Goal: Entertainment & Leisure: Consume media (video, audio)

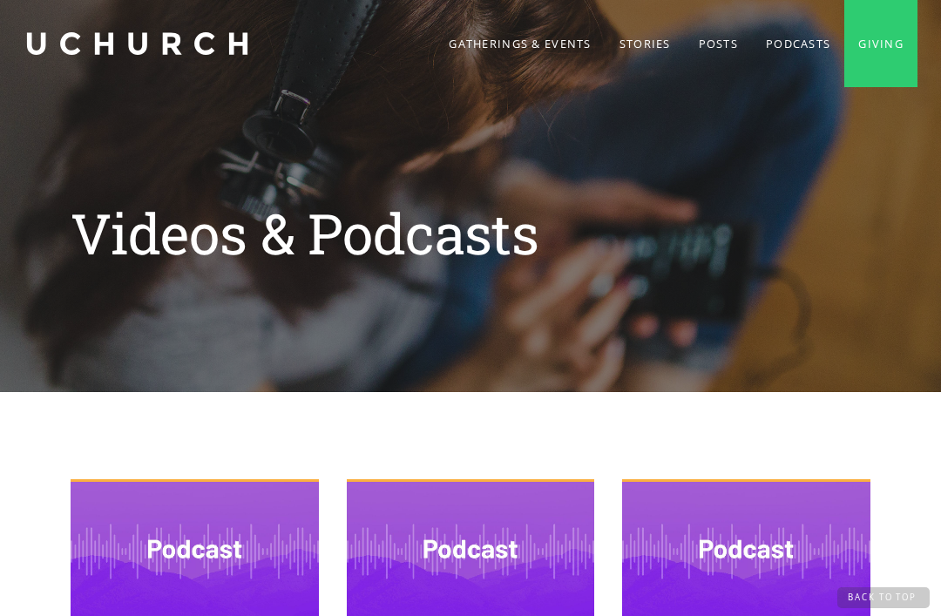
scroll to position [1866, 0]
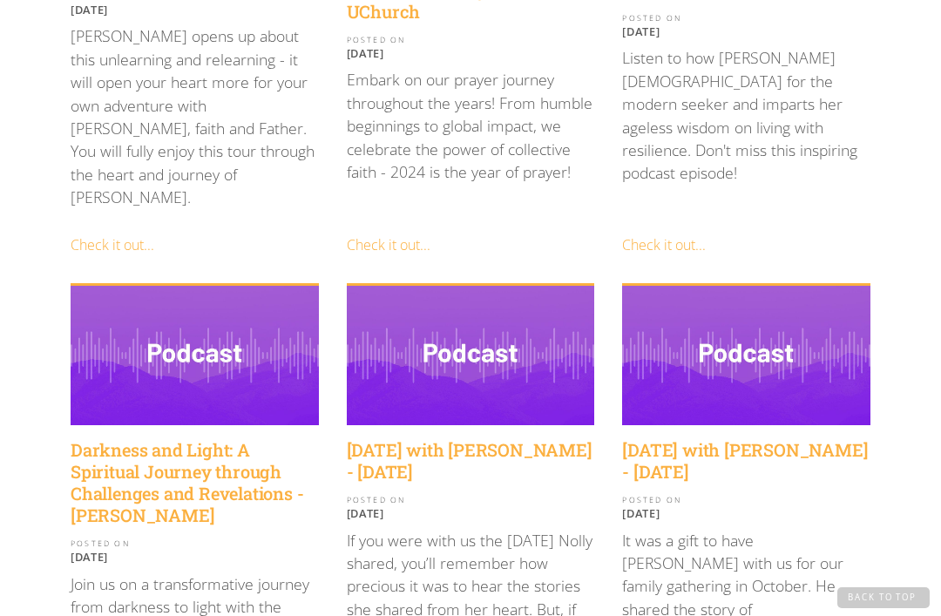
click at [675, 439] on h4 "[DATE] with [PERSON_NAME] - [DATE]" at bounding box center [746, 461] width 248 height 44
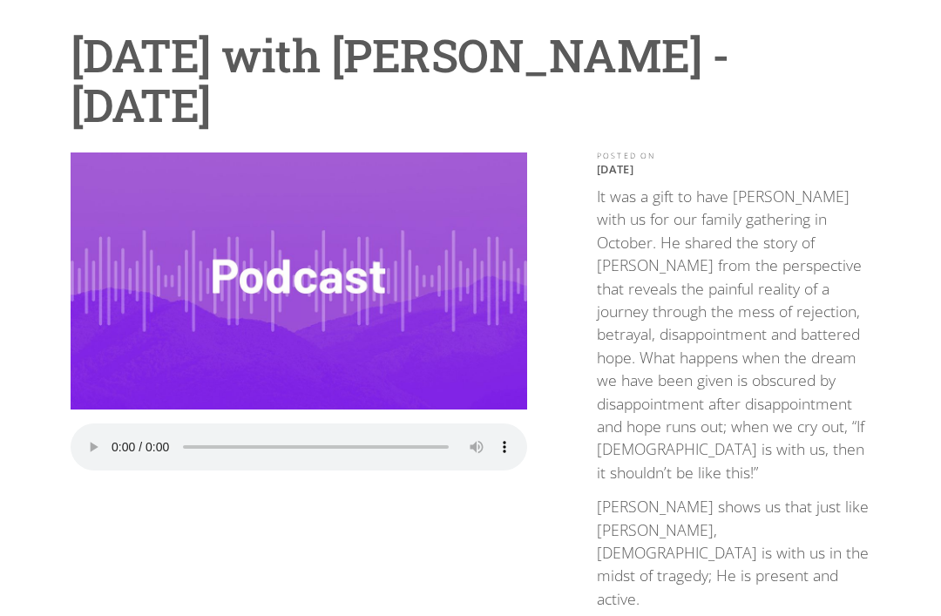
scroll to position [145, 0]
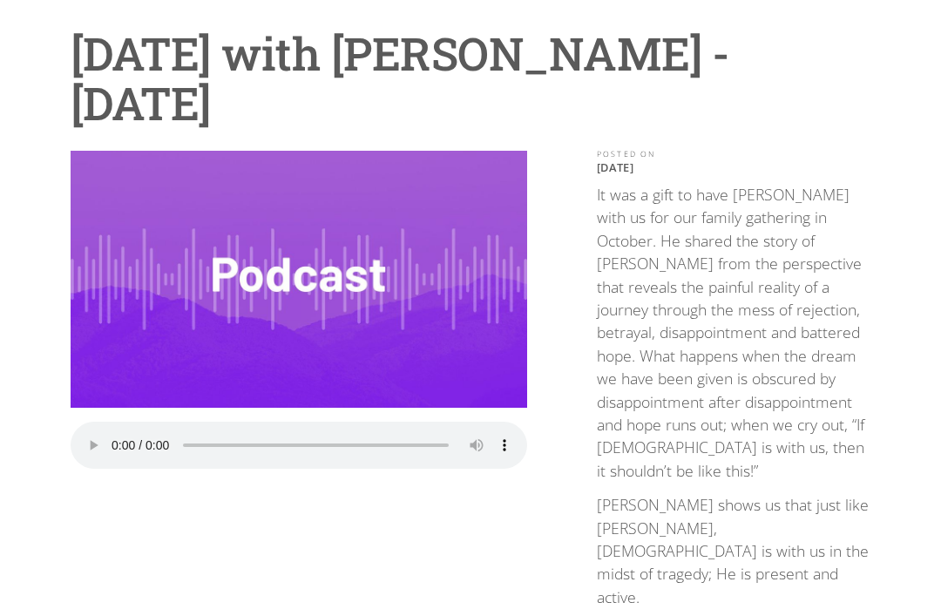
click at [105, 428] on audio "Your browser does not support the audio element." at bounding box center [299, 445] width 456 height 47
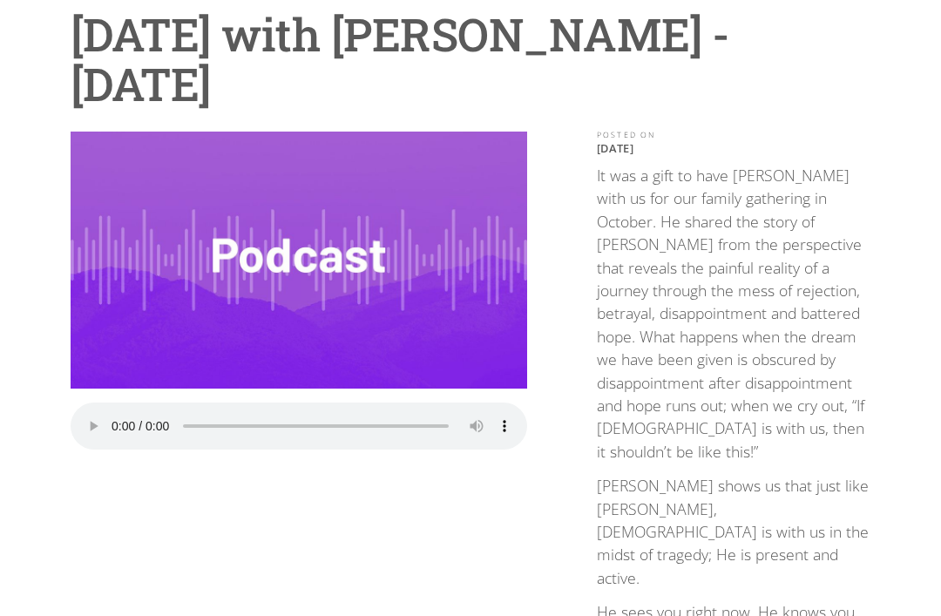
scroll to position [165, 0]
click at [386, 504] on div "Play the Audio Your browser does not support the audio element." at bounding box center [299, 447] width 456 height 631
click at [370, 516] on div "Play the Audio Your browser does not support the audio element." at bounding box center [299, 447] width 456 height 631
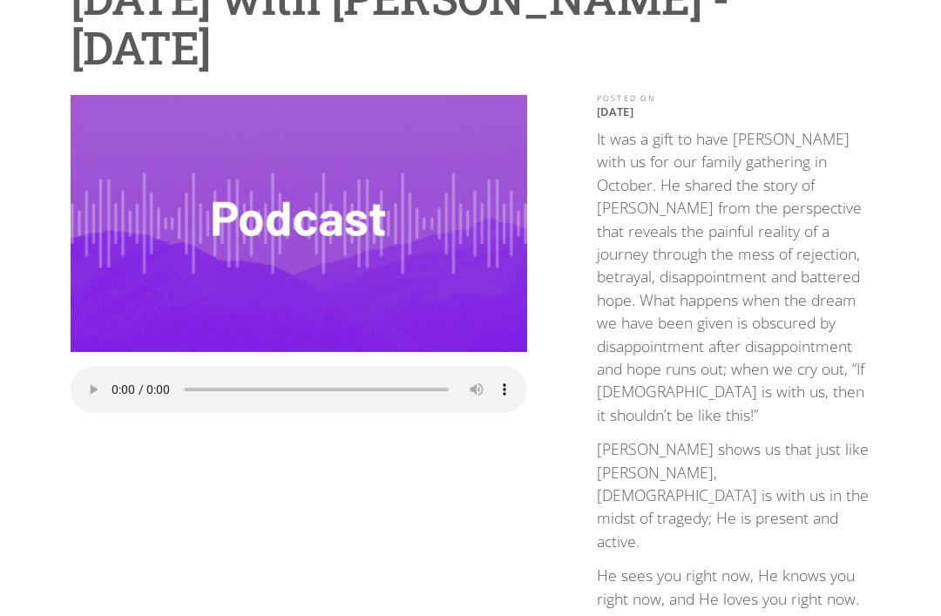
scroll to position [201, 0]
click at [371, 492] on div "Play the Audio Your browser does not support the audio element." at bounding box center [299, 410] width 456 height 631
click at [380, 482] on div "Play the Audio Your browser does not support the audio element." at bounding box center [299, 410] width 456 height 631
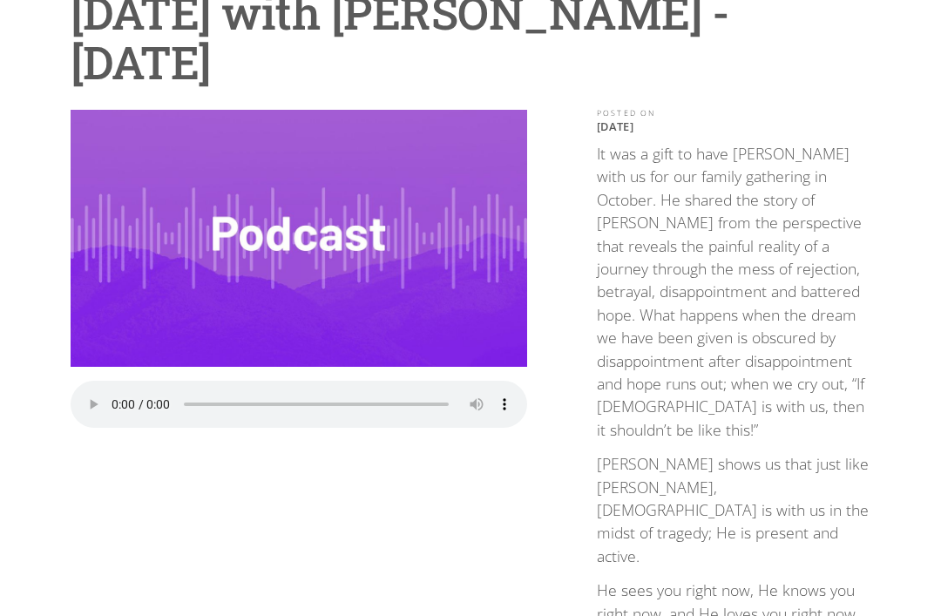
scroll to position [186, 0]
click at [111, 394] on audio "Your browser does not support the audio element." at bounding box center [299, 404] width 456 height 47
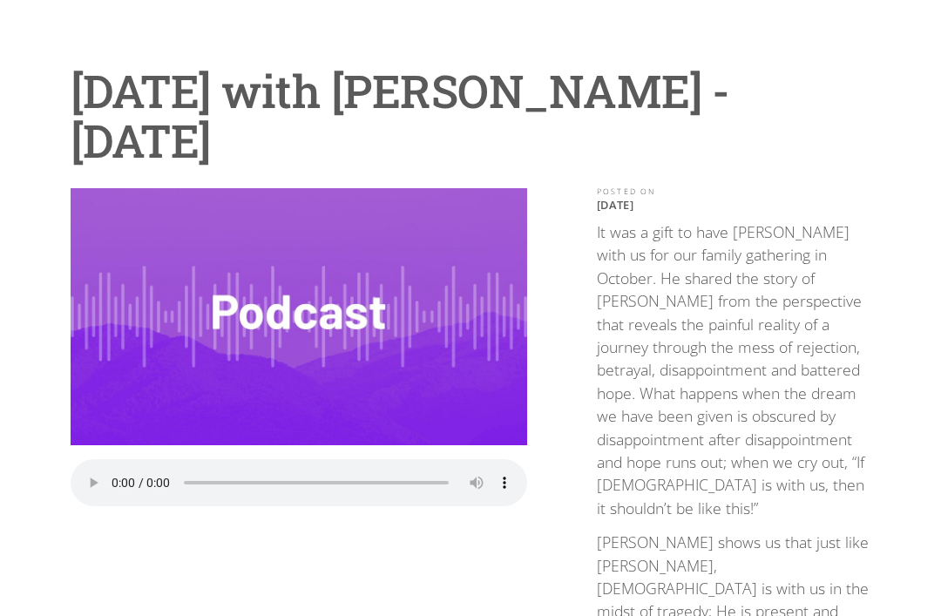
scroll to position [0, 0]
